Goal: Information Seeking & Learning: Check status

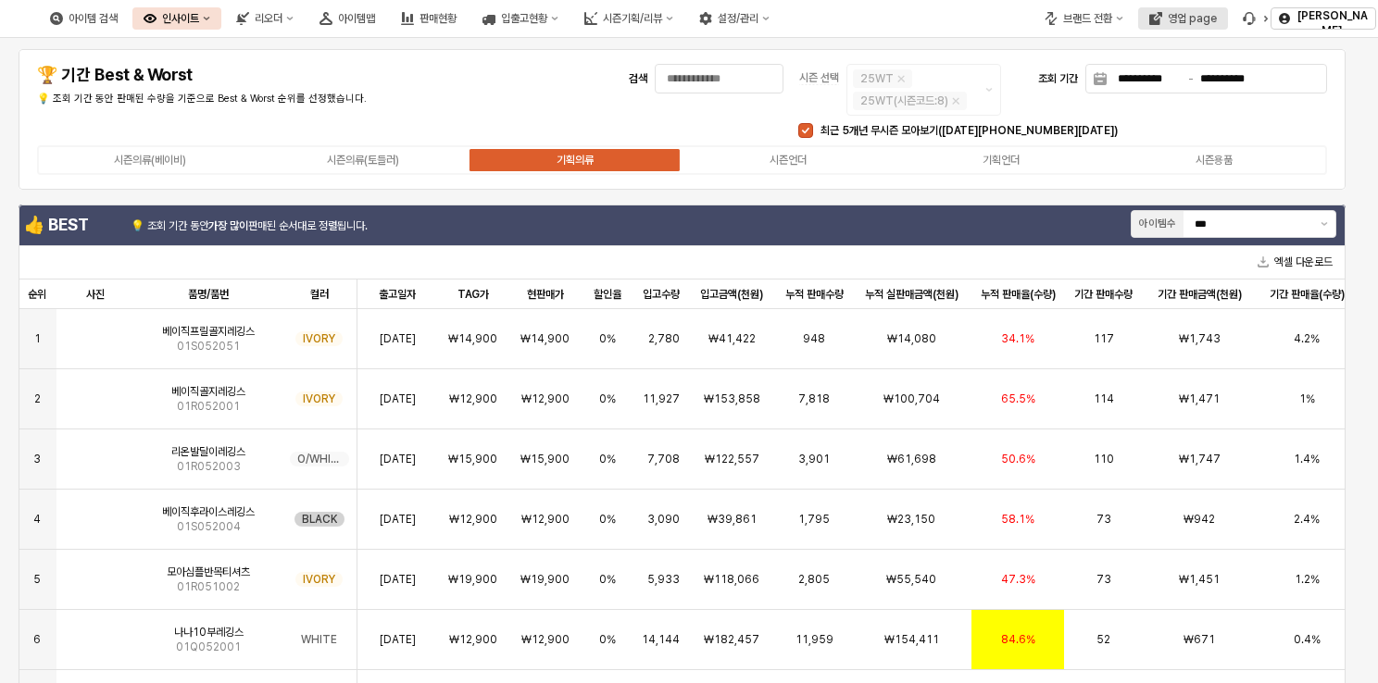
click at [1207, 20] on div "영업 page" at bounding box center [1191, 18] width 49 height 13
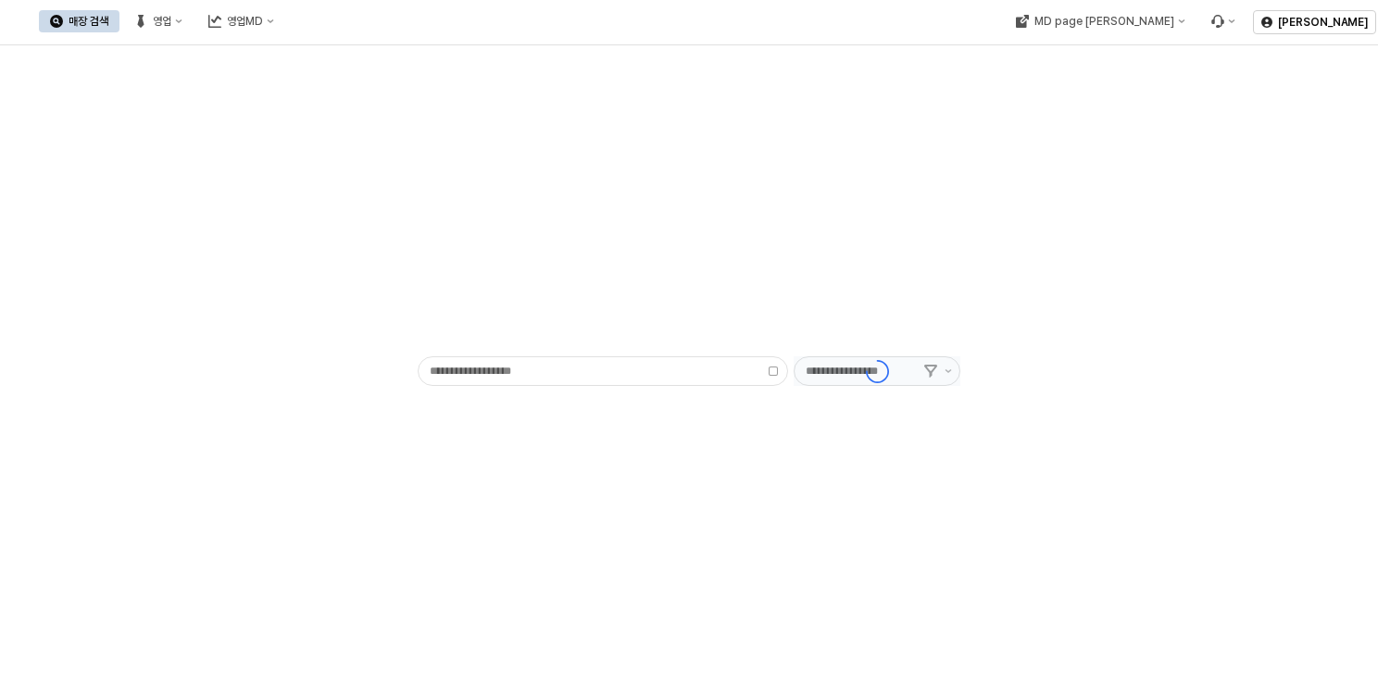
type input "******"
click at [182, 24] on icon "영업" at bounding box center [178, 21] width 7 height 7
click at [342, 65] on div "목표매출 달성현황" at bounding box center [363, 56] width 146 height 30
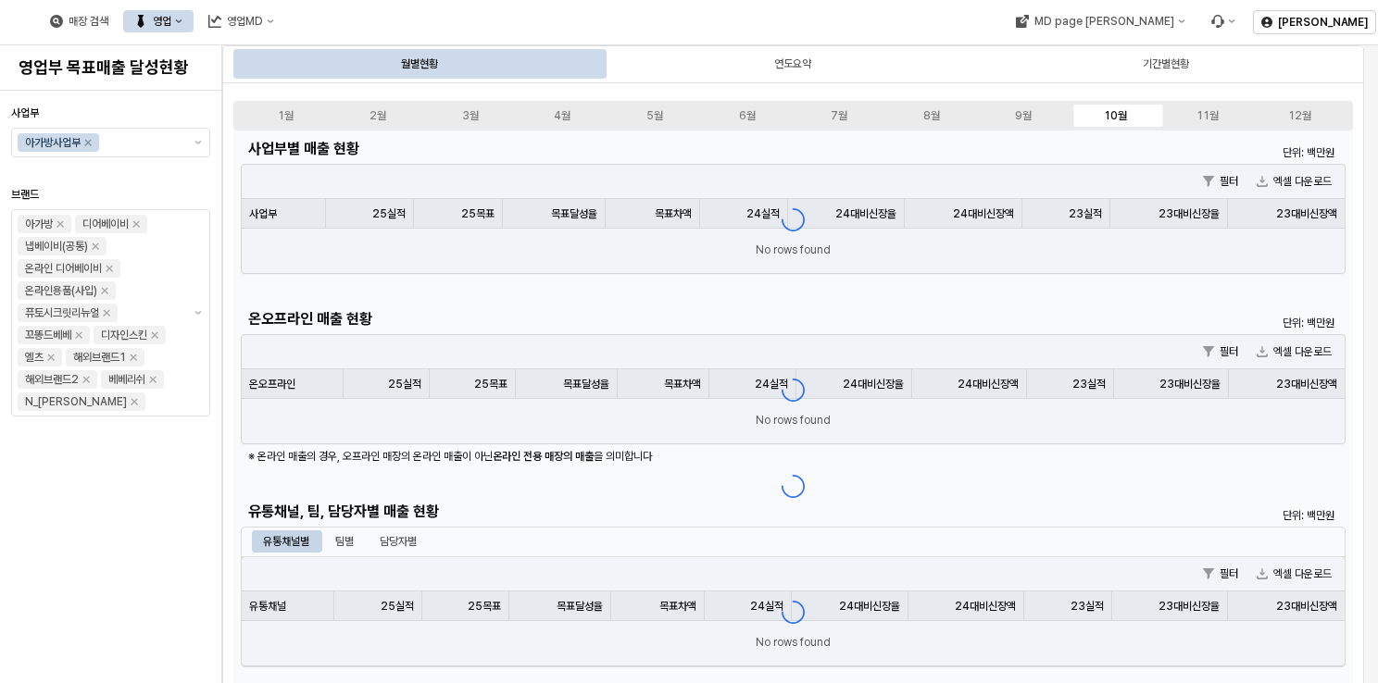
click at [181, 501] on div "사업부 아가방사업부 브랜드 아가방 디어베이비 냅베이비(공통) 온라인 디어베이비 온라인용품(사입) 퓨토시크릿리뉴얼 꼬똥드베베 디자인스킨 엘츠 해…" at bounding box center [110, 387] width 199 height 578
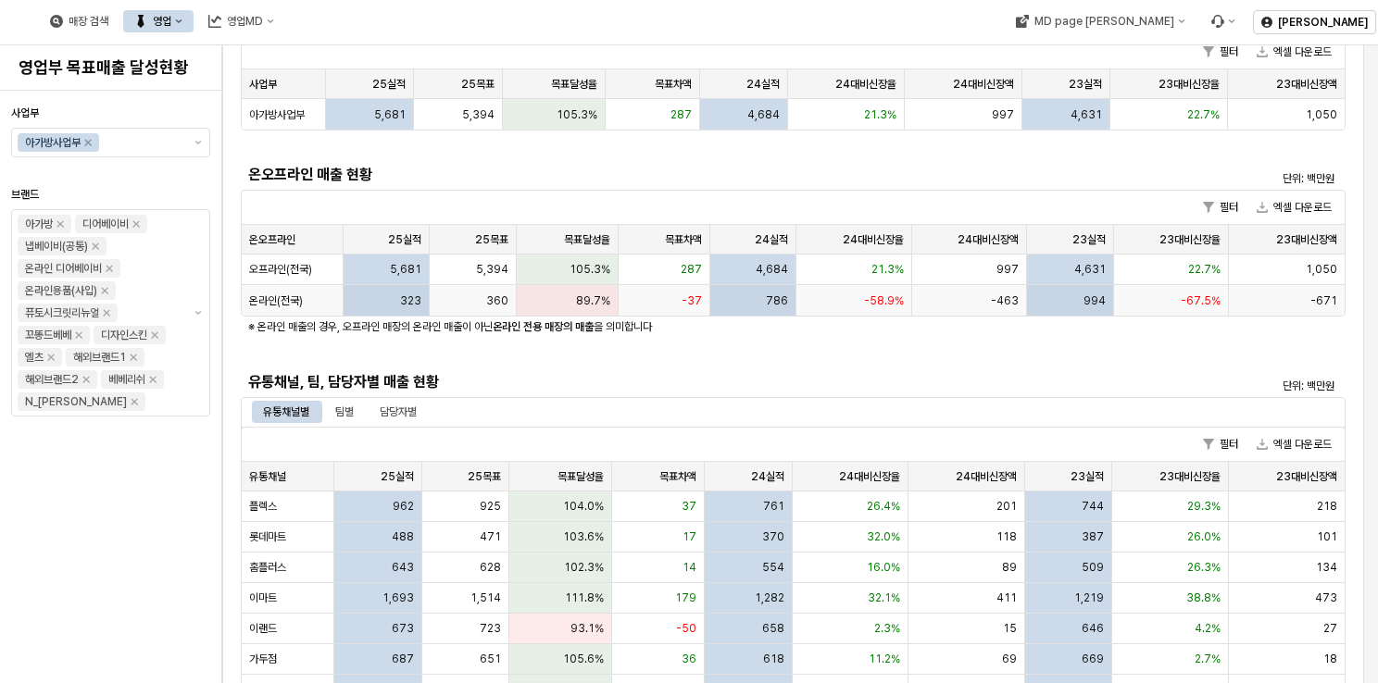
scroll to position [370, 0]
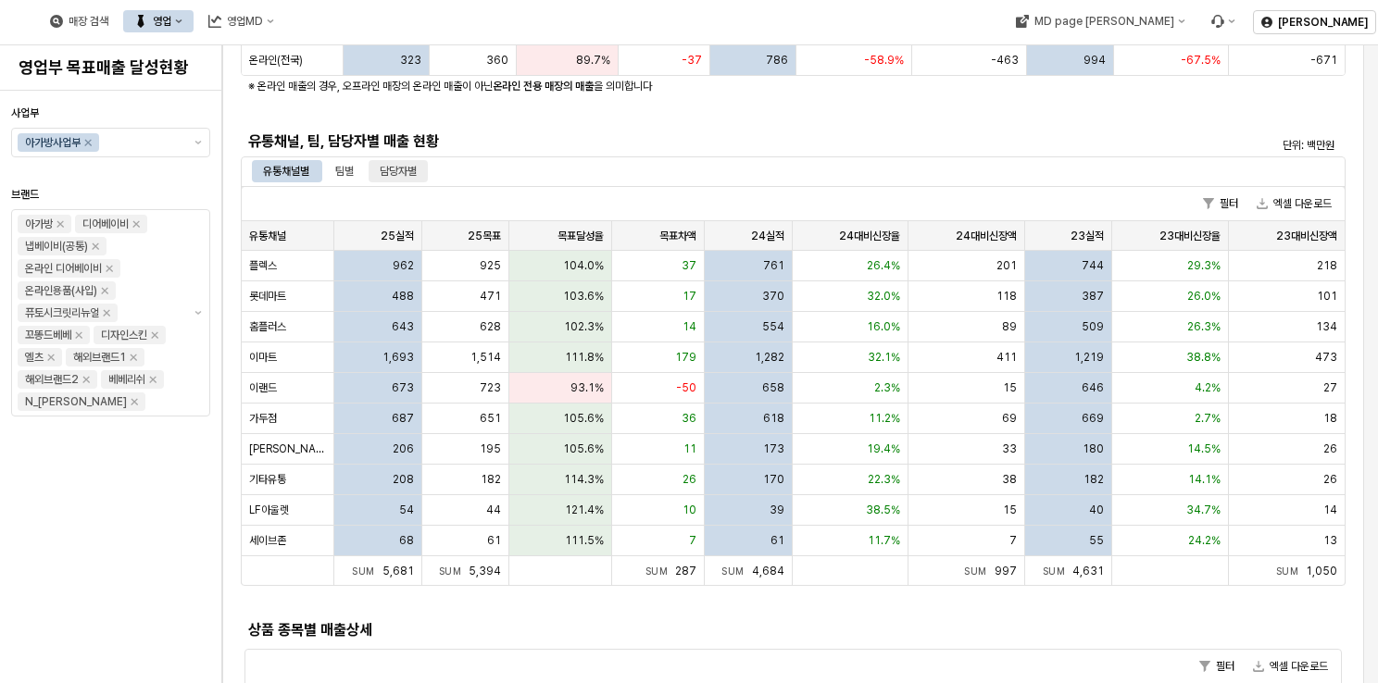
click at [407, 176] on div "담당자별" at bounding box center [398, 171] width 37 height 22
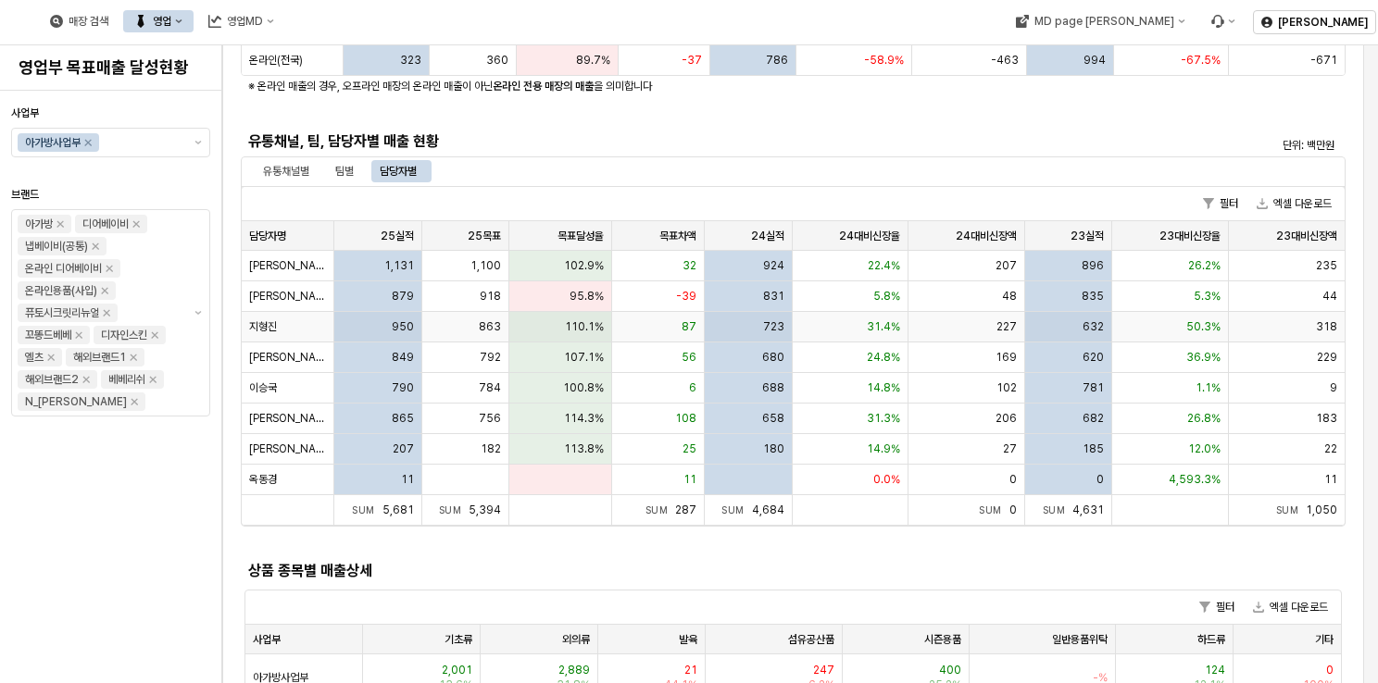
click at [444, 319] on div "863" at bounding box center [465, 327] width 87 height 31
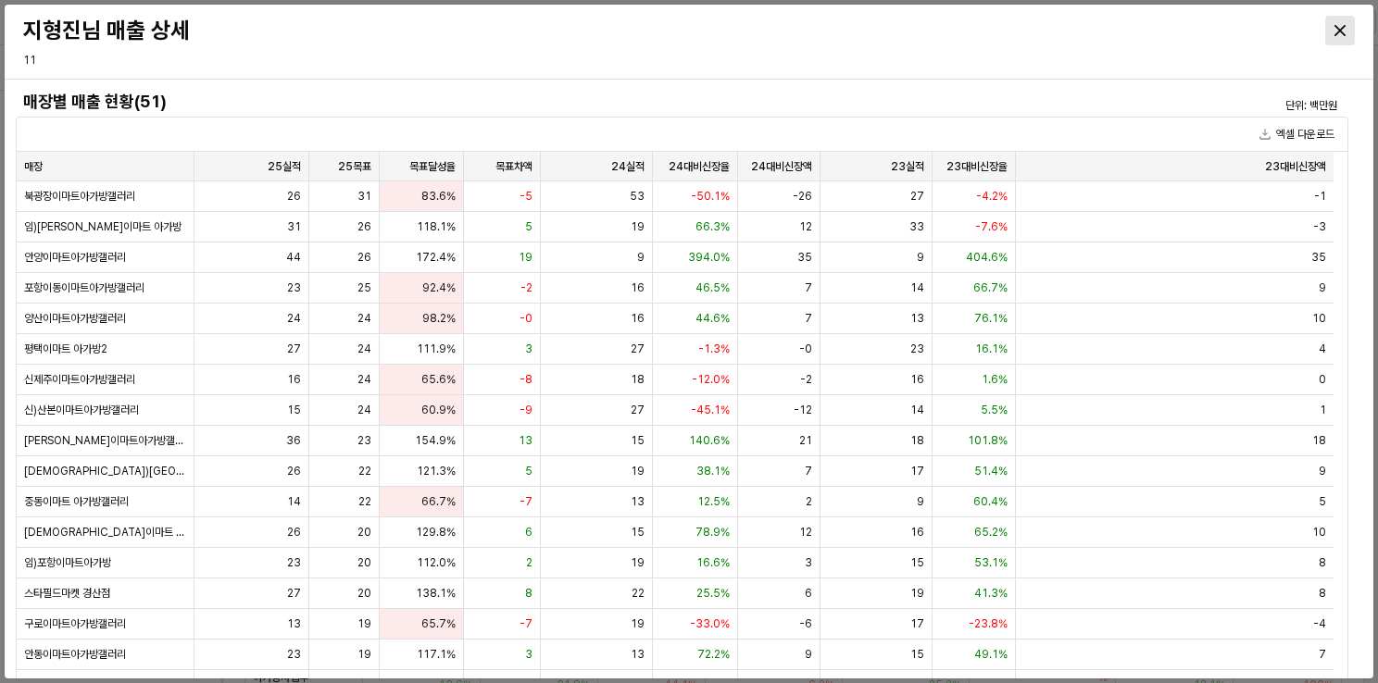
click at [1339, 28] on icon "Close" at bounding box center [1339, 30] width 11 height 11
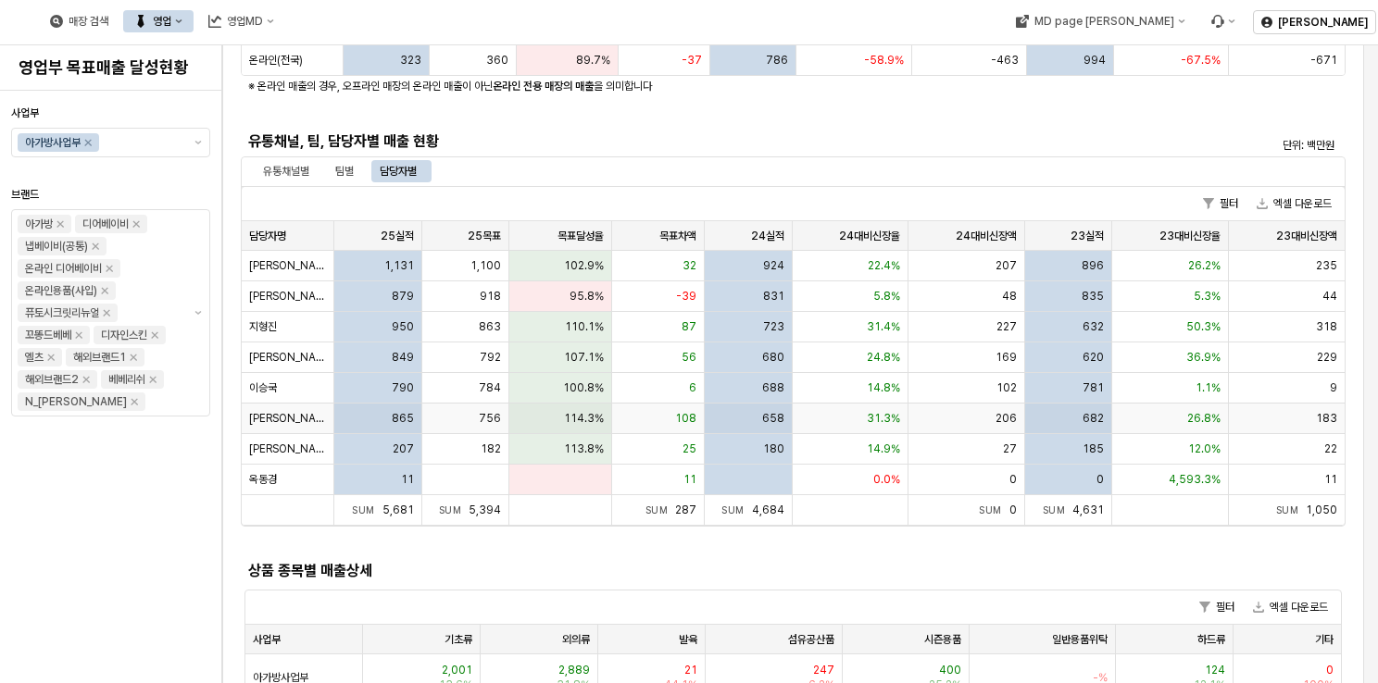
click at [448, 427] on div "756" at bounding box center [465, 419] width 87 height 31
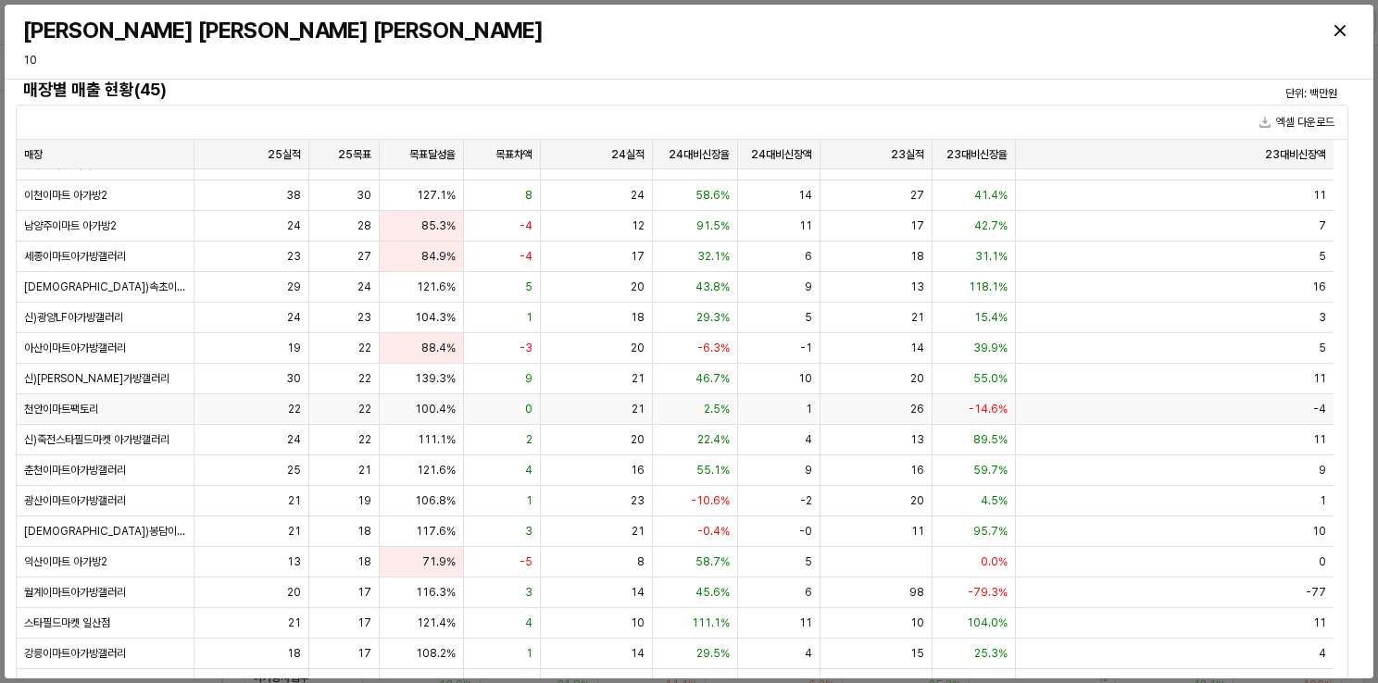
scroll to position [93, 0]
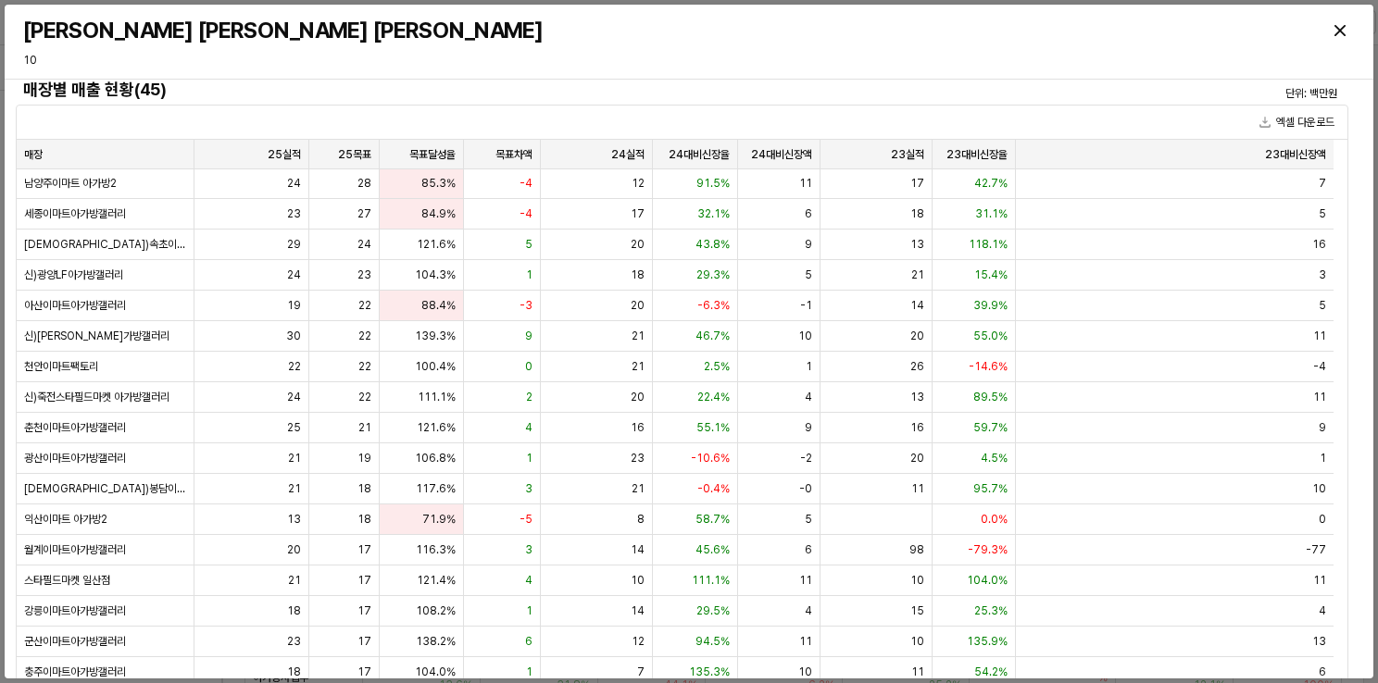
click at [1354, 16] on div at bounding box center [1194, 30] width 336 height 37
click at [1345, 28] on div "Close" at bounding box center [1340, 31] width 28 height 28
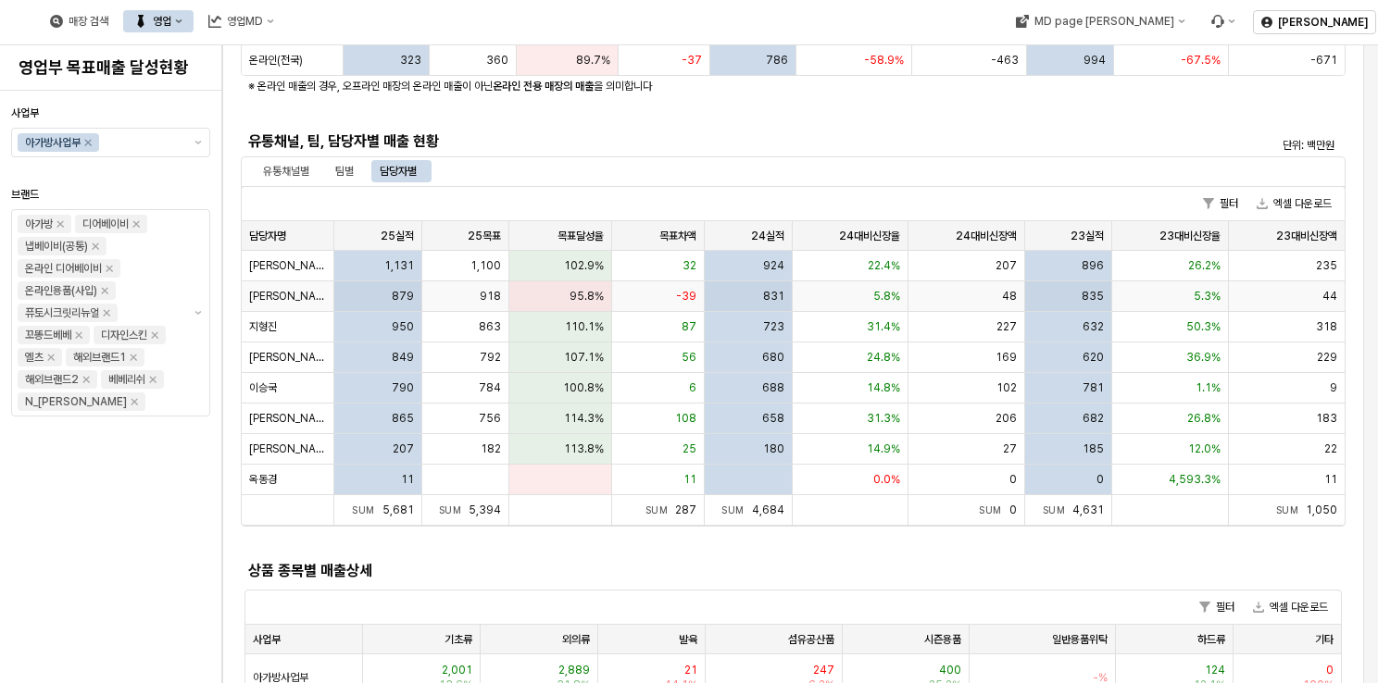
scroll to position [278, 0]
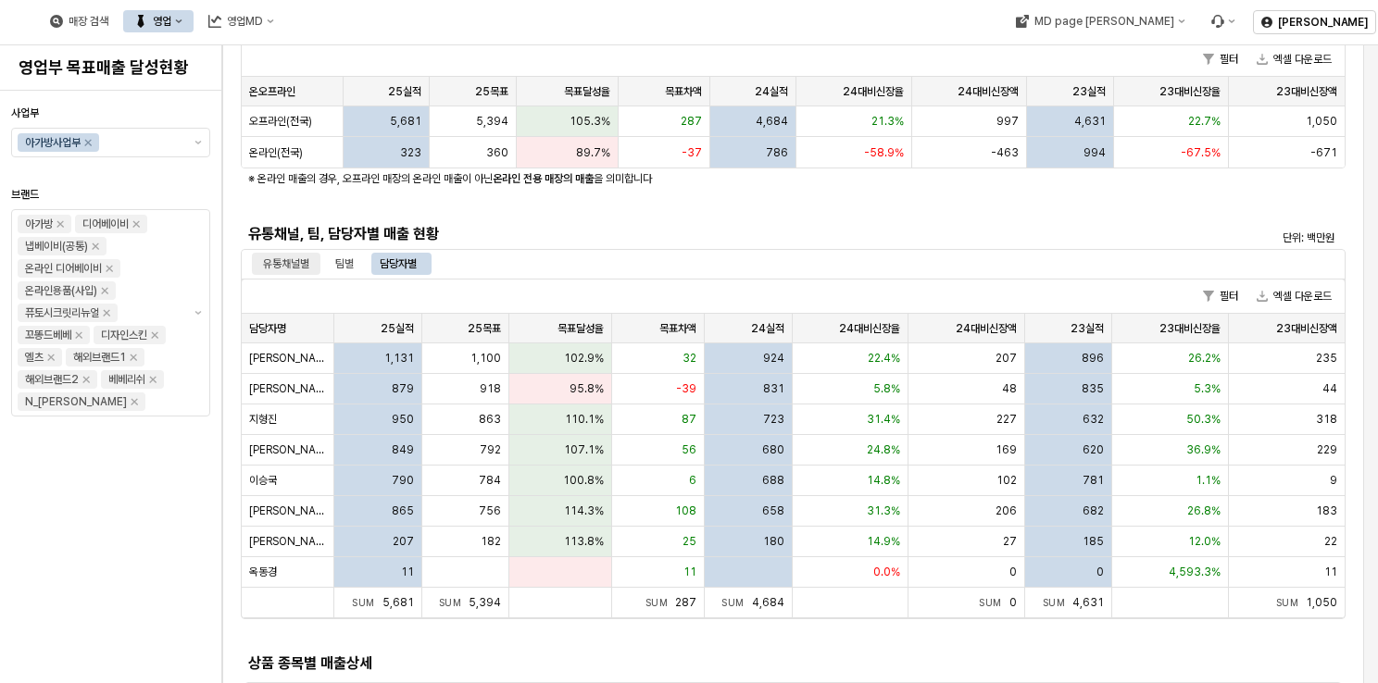
click at [293, 267] on div "유통채널별" at bounding box center [286, 264] width 46 height 22
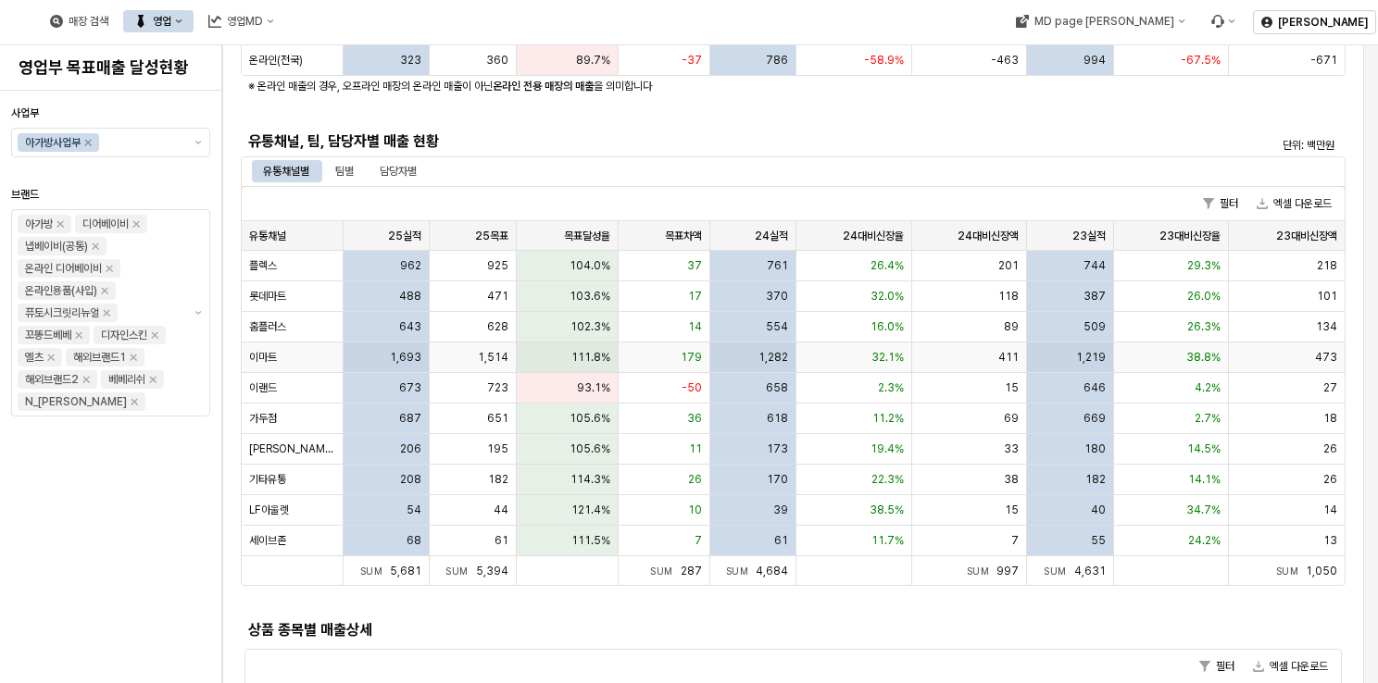
scroll to position [0, 0]
